Goal: Find specific page/section: Find specific page/section

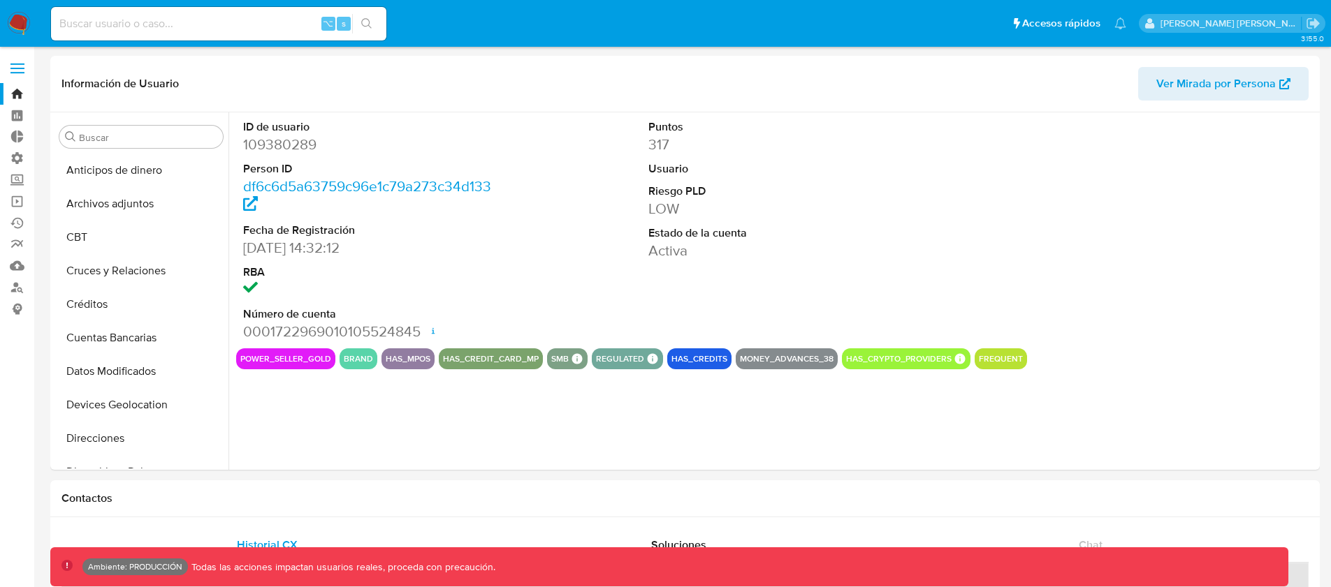
select select "10"
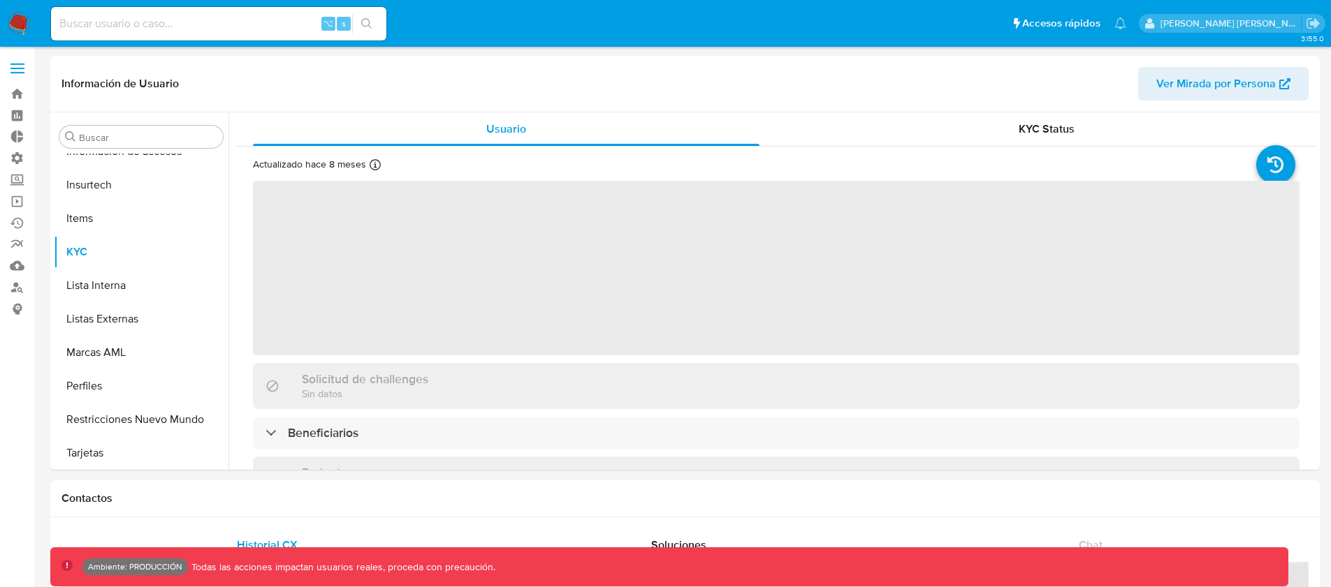
scroll to position [590, 0]
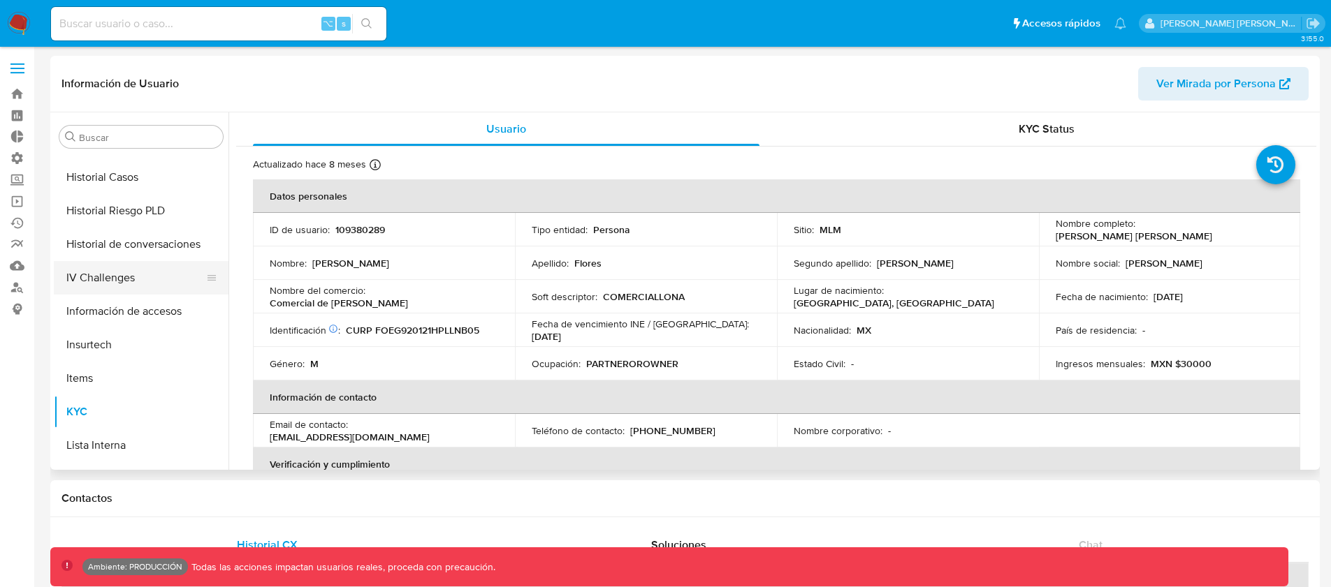
select select "10"
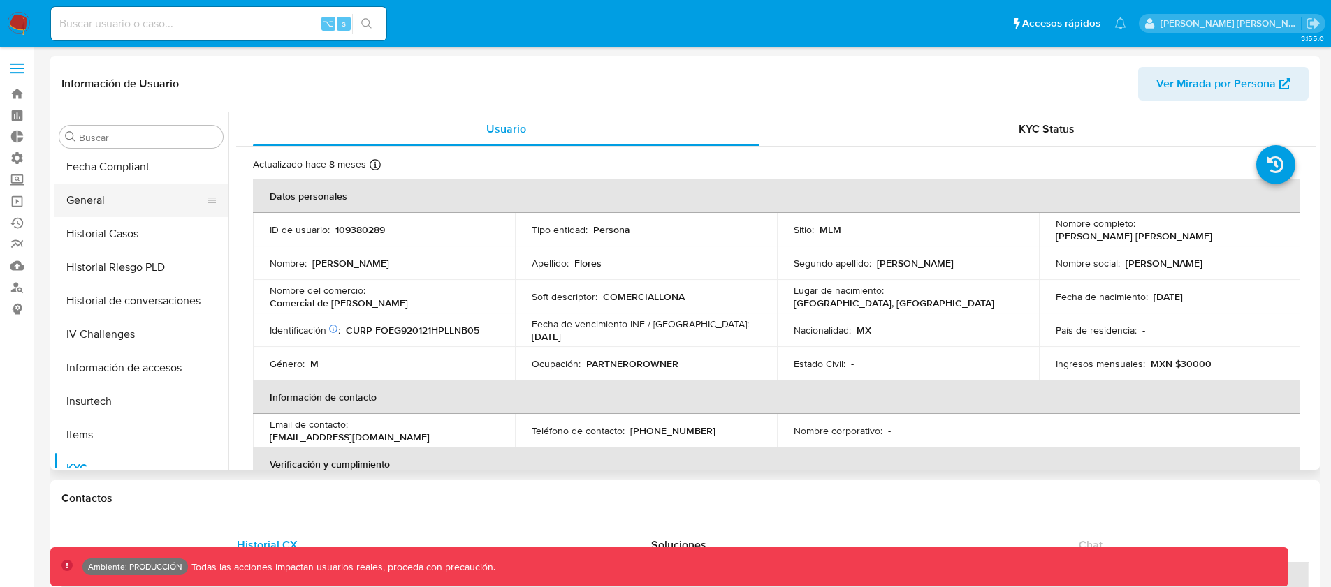
scroll to position [365, 0]
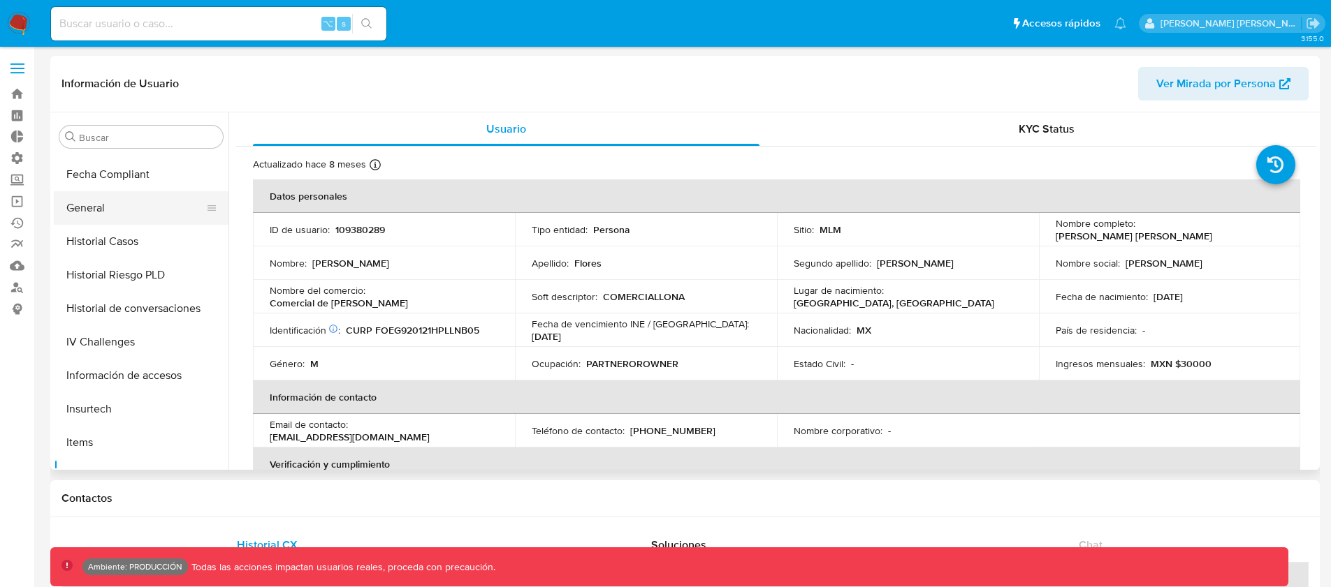
click at [99, 205] on button "General" at bounding box center [135, 208] width 163 height 34
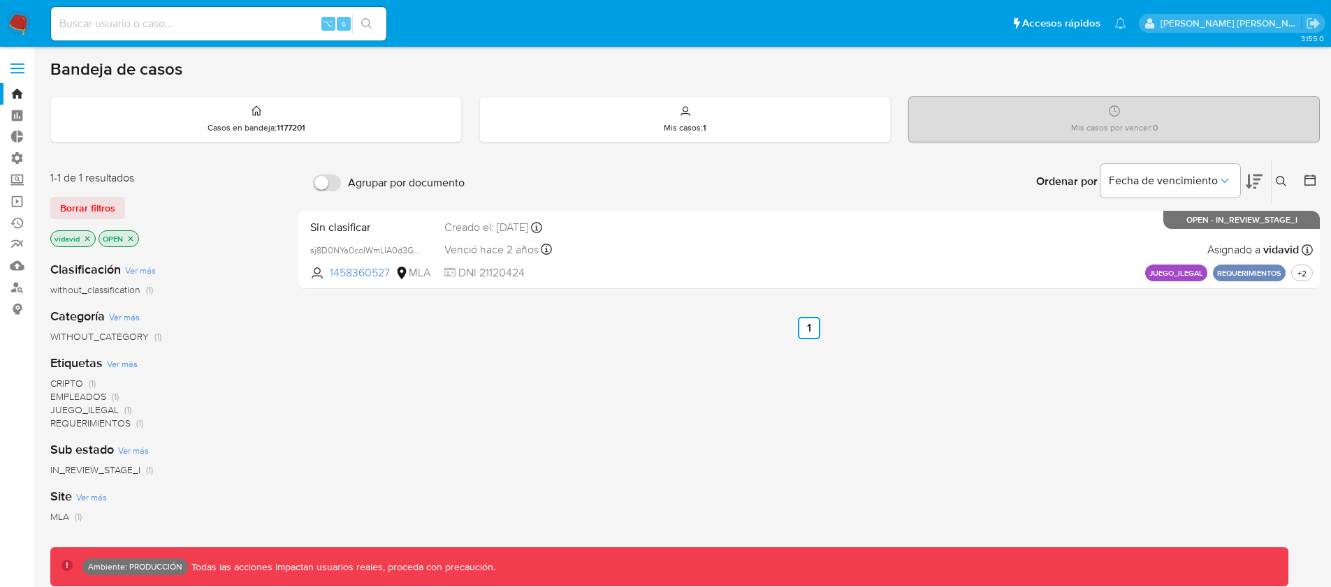
click at [208, 28] on input at bounding box center [218, 24] width 335 height 18
paste input "2011960715"
type input "2011960715"
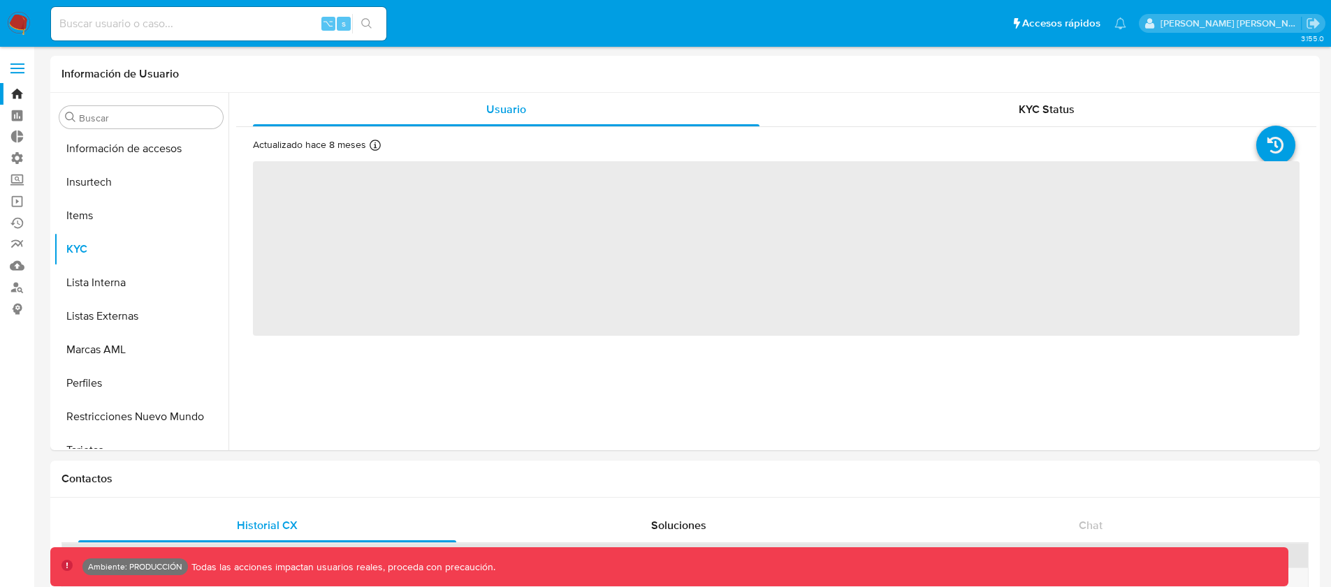
scroll to position [590, 0]
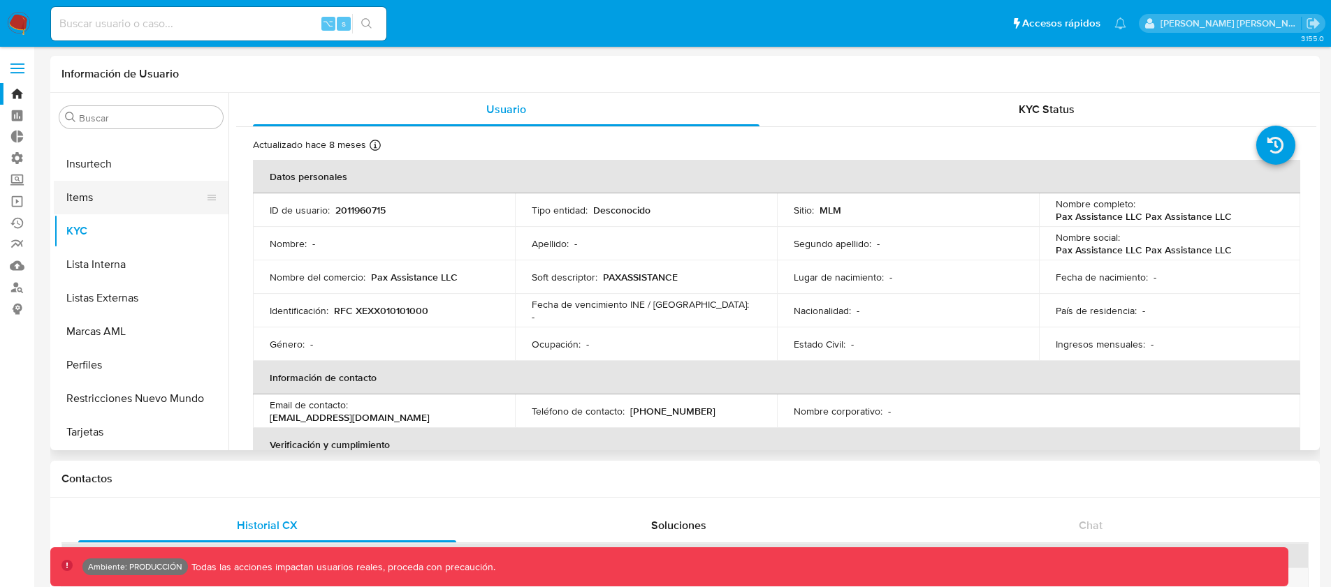
select select "10"
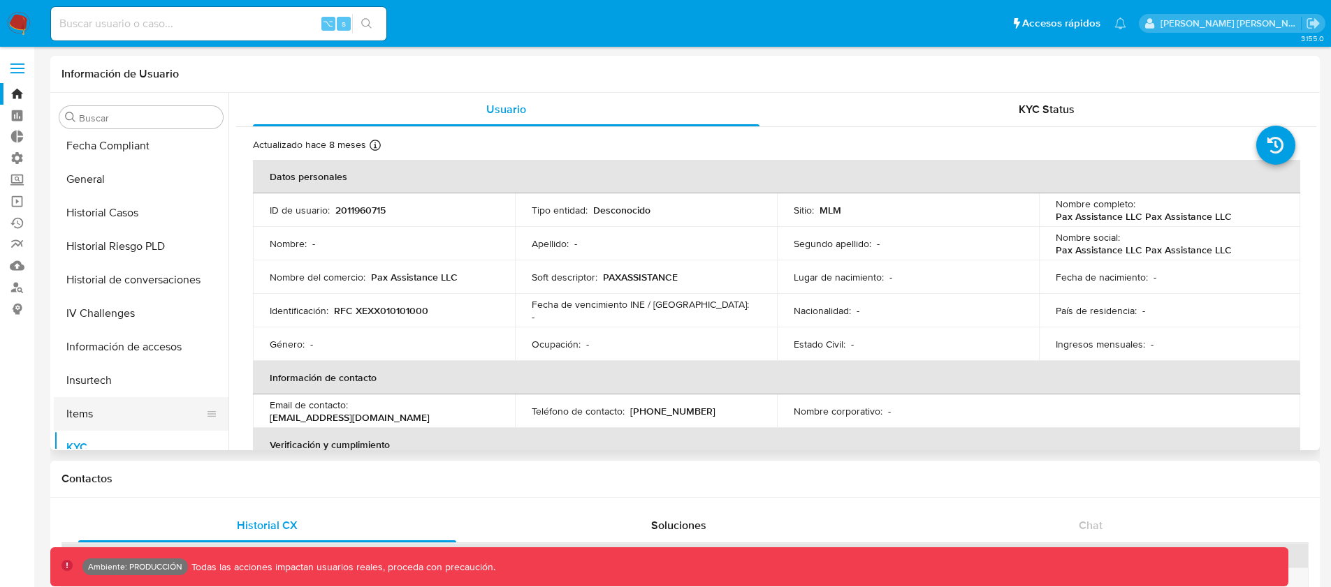
scroll to position [373, 0]
click at [96, 184] on button "General" at bounding box center [135, 180] width 163 height 34
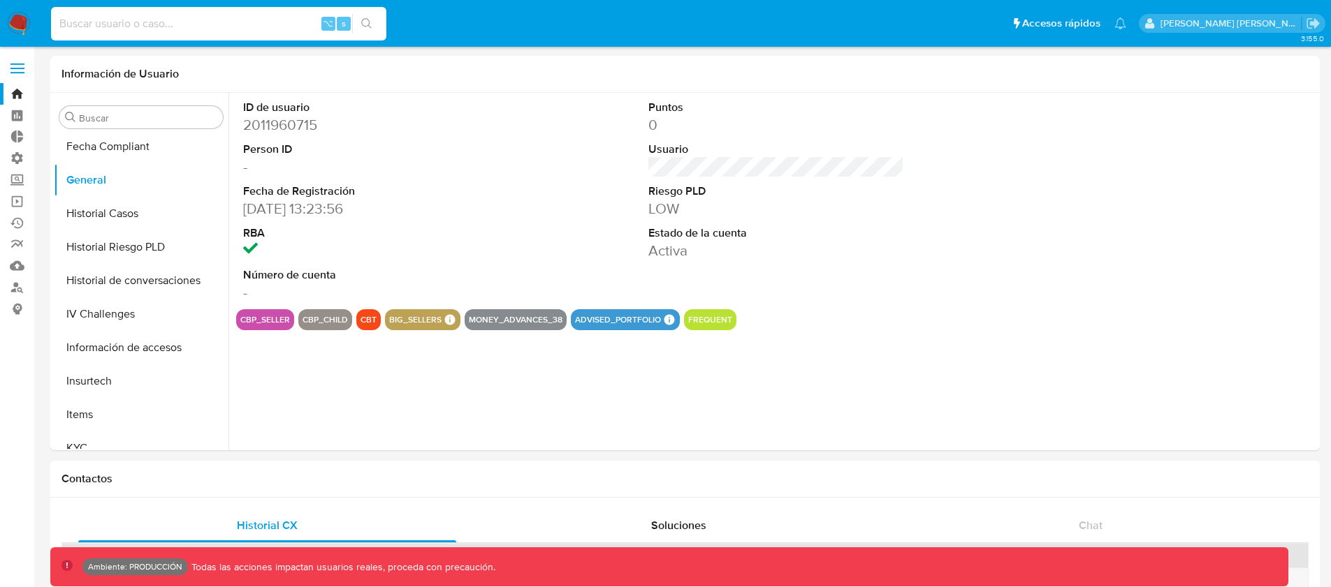
click at [156, 24] on input at bounding box center [218, 24] width 335 height 18
paste input "2011960273"
type input "2011960273"
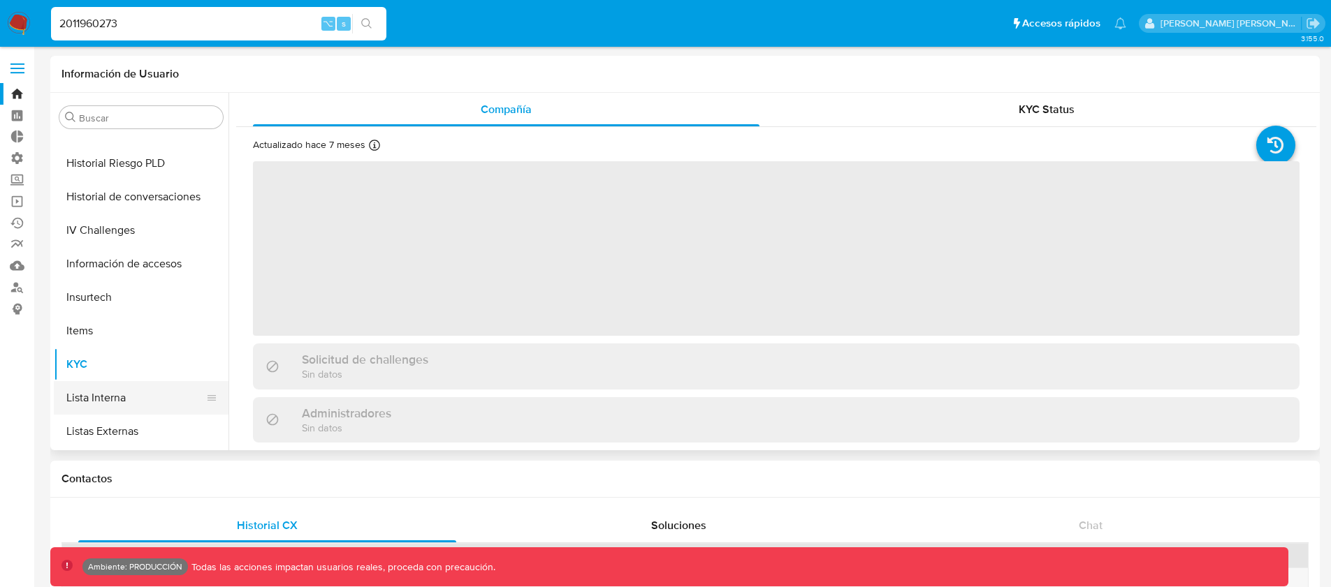
scroll to position [359, 0]
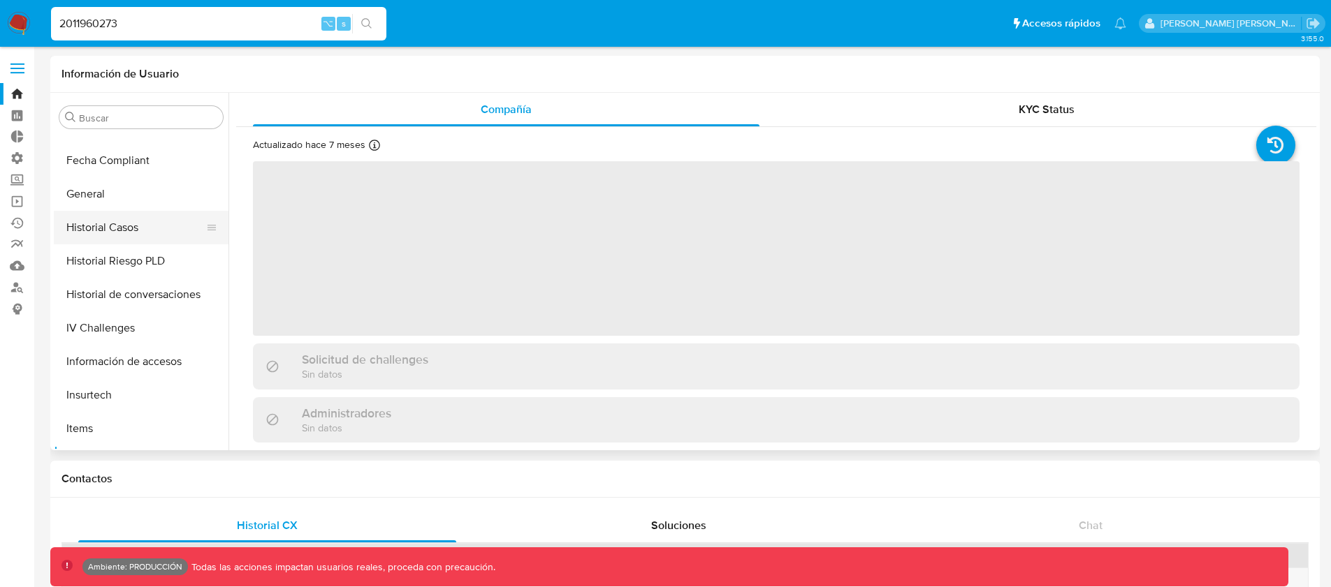
select select "10"
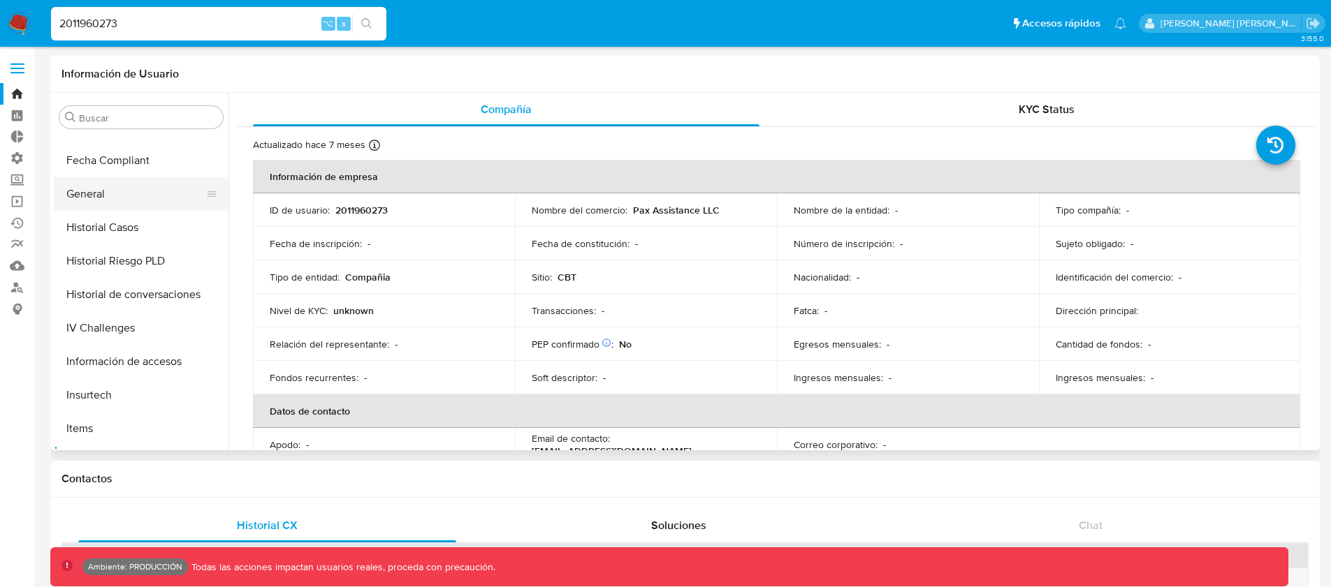
click at [111, 189] on button "General" at bounding box center [135, 194] width 163 height 34
